Goal: Task Accomplishment & Management: Use online tool/utility

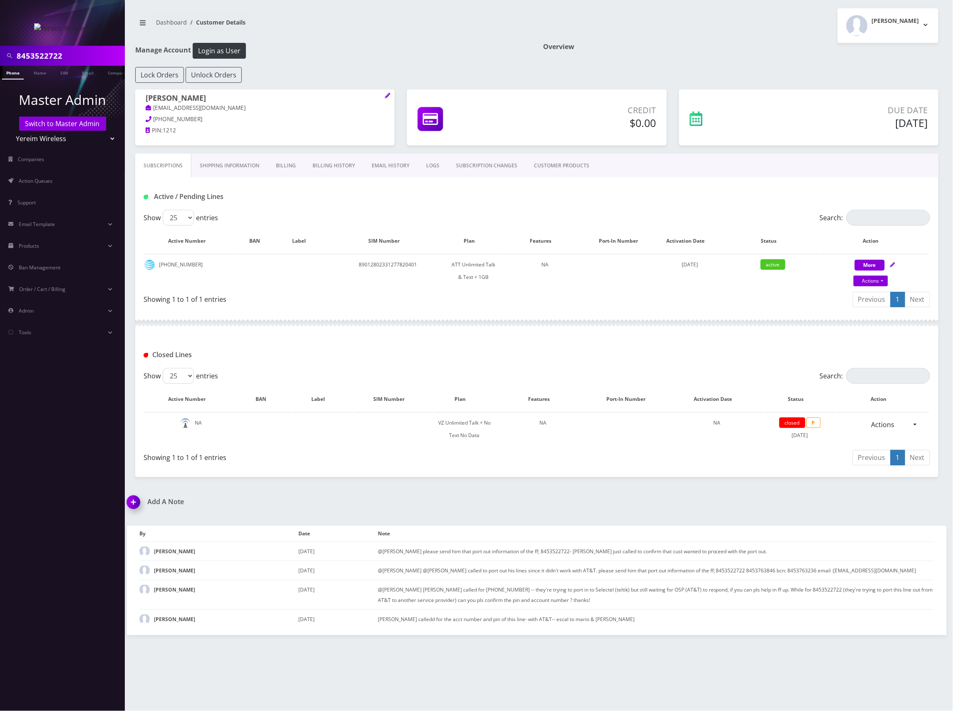
click at [372, 58] on h1 "Manage Account Login as User" at bounding box center [332, 51] width 395 height 16
click at [62, 142] on select "Teltik Production My Link Mobile VennMobile Unlimited Advanced LTE [PERSON_NAME…" at bounding box center [63, 139] width 106 height 16
select select "13"
click at [10, 131] on select "Teltik Production My Link Mobile VennMobile Unlimited Advanced LTE [PERSON_NAME…" at bounding box center [63, 139] width 106 height 16
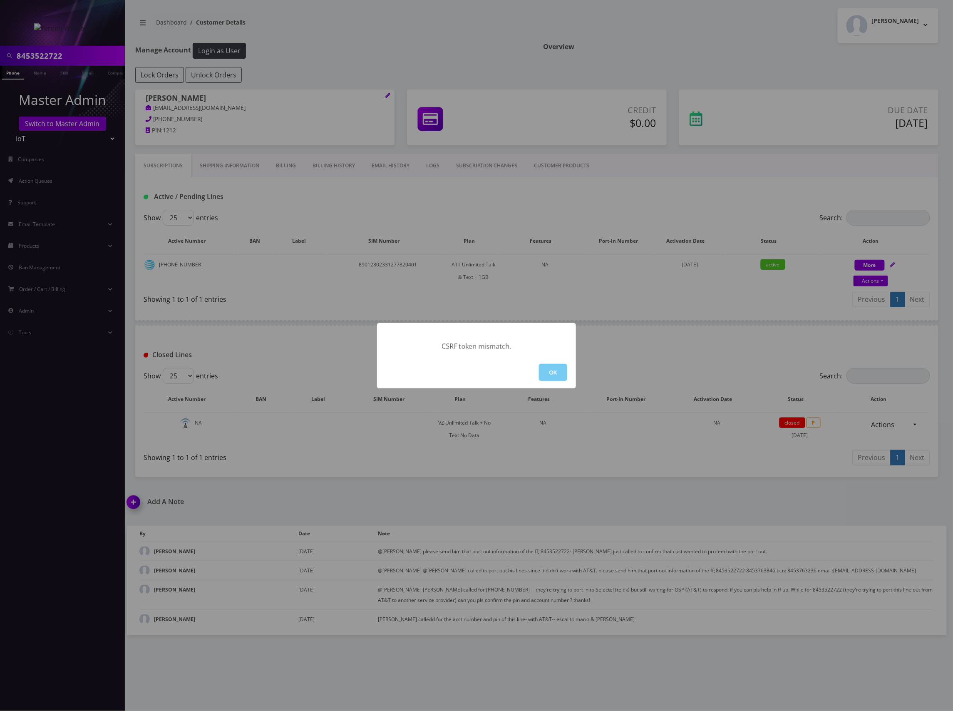
click at [543, 370] on button "OK" at bounding box center [553, 372] width 28 height 17
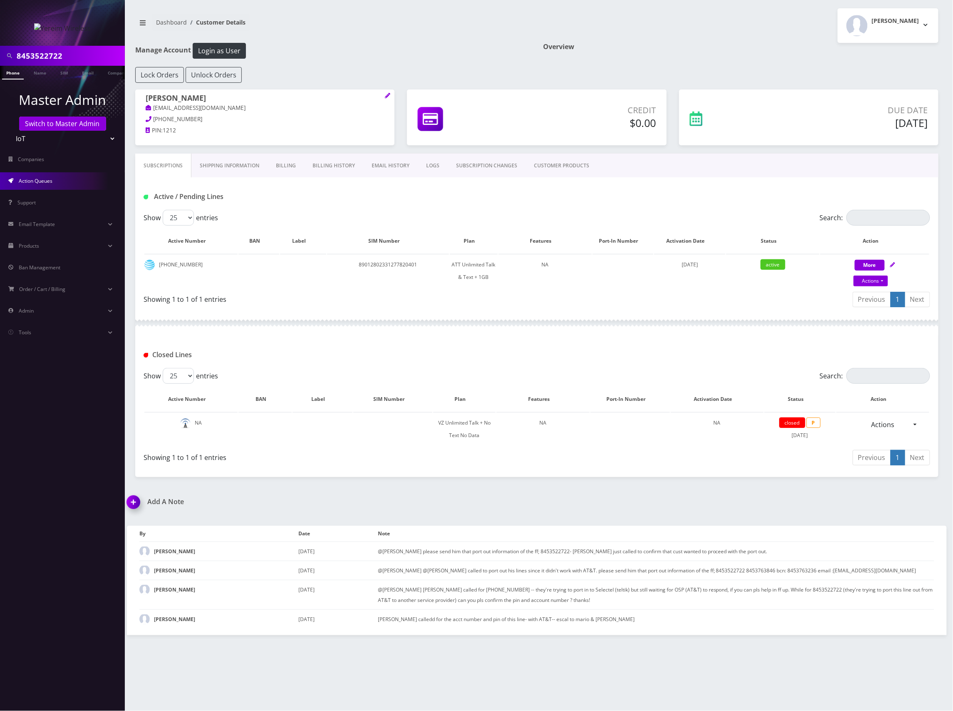
click at [59, 181] on link "Action Queues" at bounding box center [62, 180] width 125 height 17
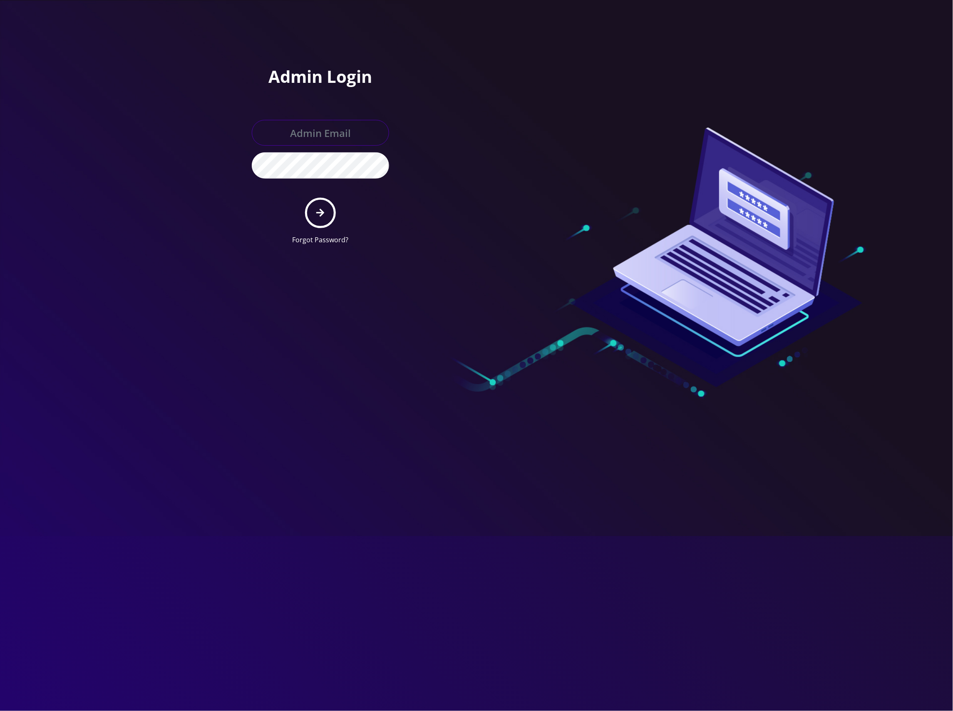
type input "[EMAIL_ADDRESS][DOMAIN_NAME]"
click at [318, 208] on icon "submit" at bounding box center [320, 212] width 8 height 9
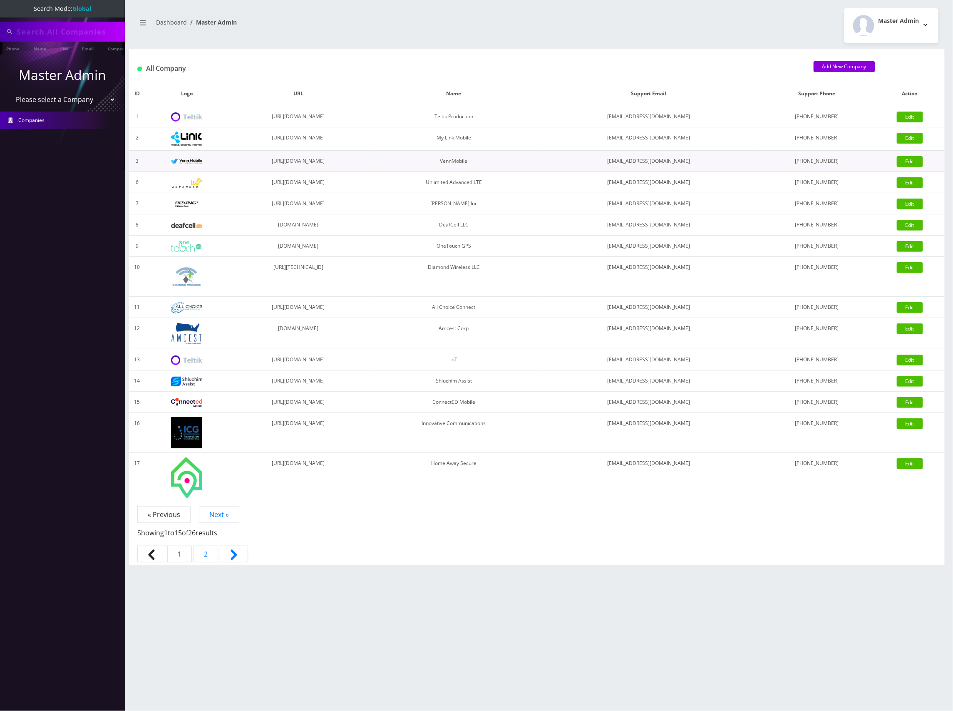
type input "8453522722"
click at [82, 97] on select "Please select a Company Teltik Production My Link Mobile VennMobile Unlimited A…" at bounding box center [63, 100] width 106 height 16
select select "13"
click at [10, 92] on select "Please select a Company Teltik Production My Link Mobile VennMobile Unlimited A…" at bounding box center [63, 100] width 106 height 16
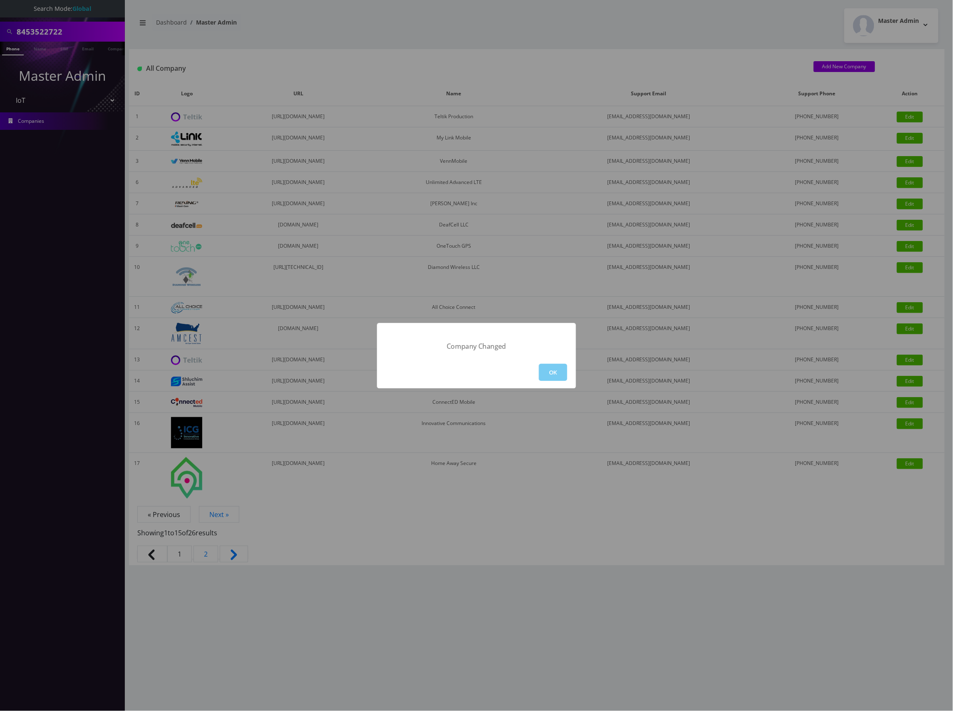
drag, startPoint x: 560, startPoint y: 382, endPoint x: 557, endPoint y: 377, distance: 5.7
click at [559, 379] on div "OK" at bounding box center [476, 372] width 199 height 32
click at [557, 377] on button "OK" at bounding box center [553, 372] width 28 height 17
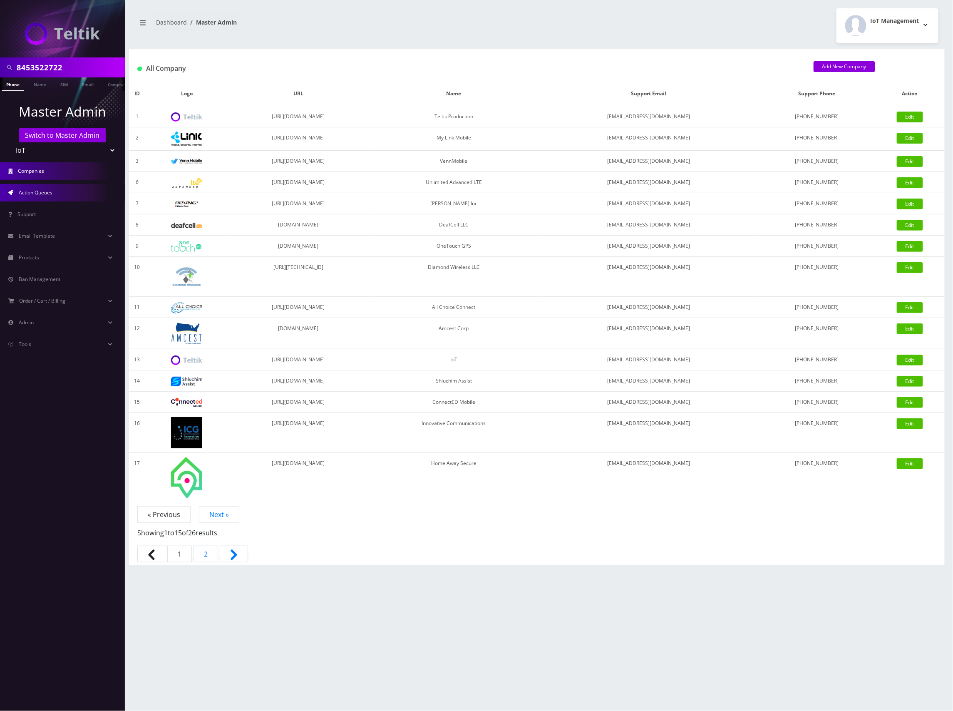
click at [52, 195] on span "Action Queues" at bounding box center [36, 192] width 34 height 7
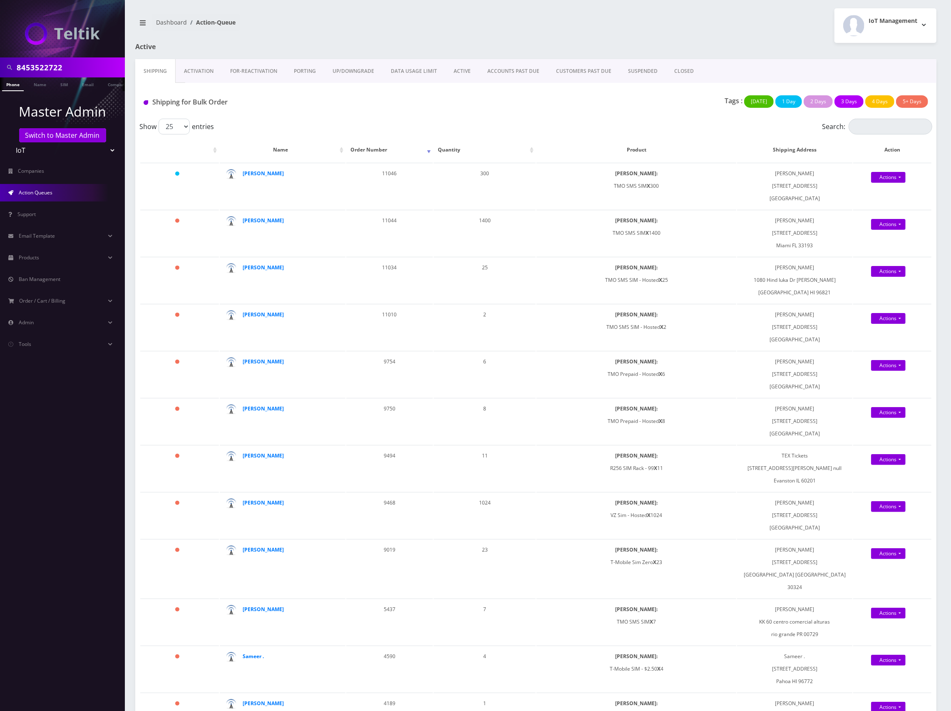
click at [203, 72] on link "Activation" at bounding box center [199, 71] width 46 height 24
